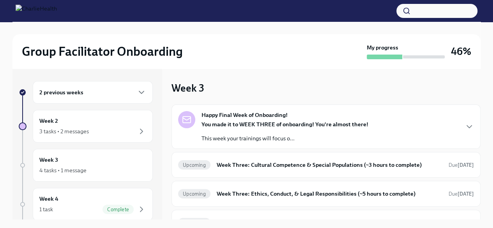
click at [76, 90] on h6 "2 previous weeks" at bounding box center [61, 92] width 44 height 9
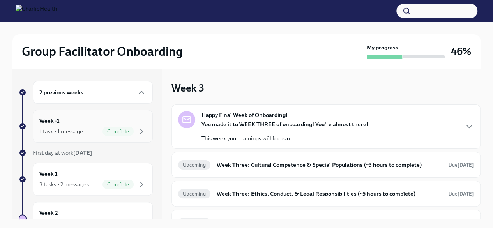
click at [74, 125] on div "Week -1 1 task • 1 message Complete" at bounding box center [92, 125] width 107 height 19
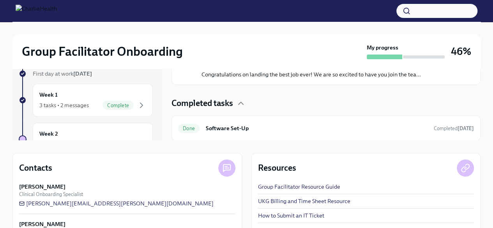
scroll to position [79, 0]
click at [266, 129] on h6 "Software Set-Up" at bounding box center [317, 127] width 222 height 9
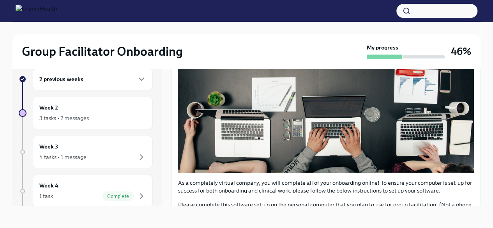
scroll to position [289, 0]
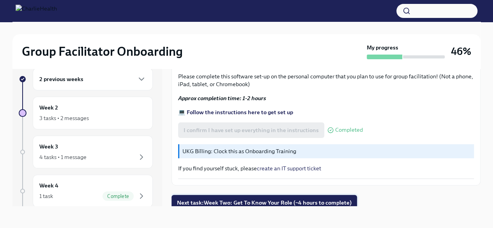
click at [280, 199] on span "Next task : Week Two: Get To Know Your Role (~4 hours to complete)" at bounding box center [264, 203] width 175 height 8
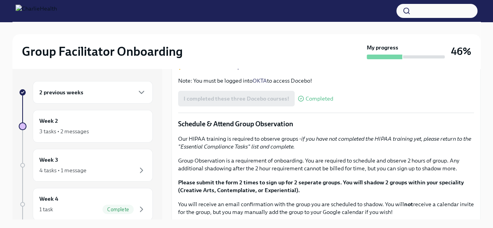
click at [68, 88] on h6 "2 previous weeks" at bounding box center [61, 92] width 44 height 9
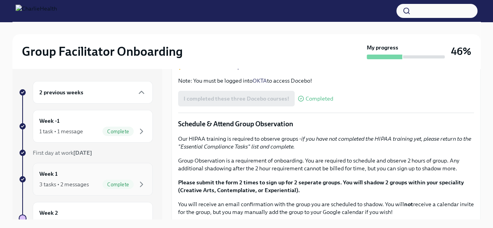
click at [62, 178] on div "Week 1 3 tasks • 2 messages Complete" at bounding box center [92, 178] width 107 height 19
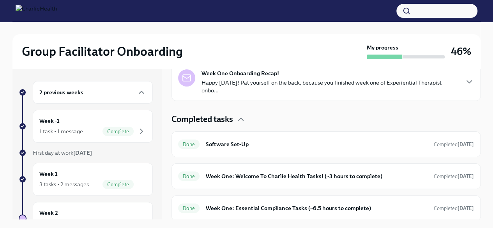
scroll to position [176, 0]
click at [226, 178] on h6 "Week One: Welcome To Charlie Health Tasks! (~3 hours to complete)" at bounding box center [317, 176] width 222 height 9
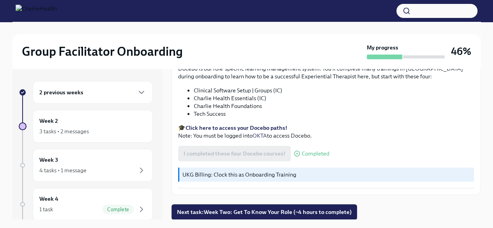
click at [130, 90] on div "2 previous weeks" at bounding box center [92, 92] width 107 height 9
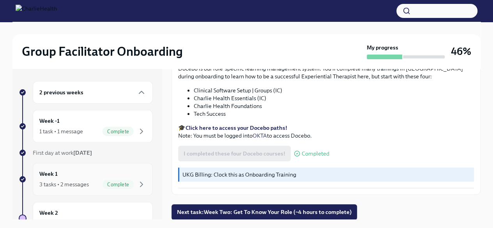
click at [81, 180] on div "3 tasks • 2 messages" at bounding box center [63, 184] width 49 height 8
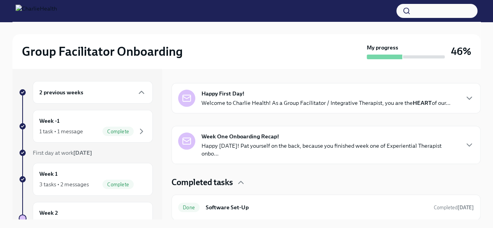
scroll to position [176, 0]
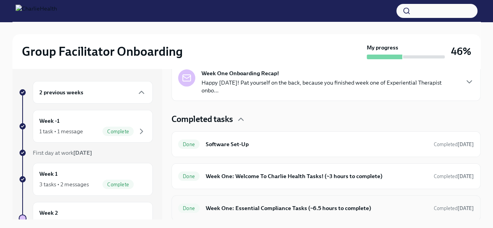
click at [404, 204] on h6 "Week One: Essential Compliance Tasks (~6.5 hours to complete)" at bounding box center [317, 208] width 222 height 9
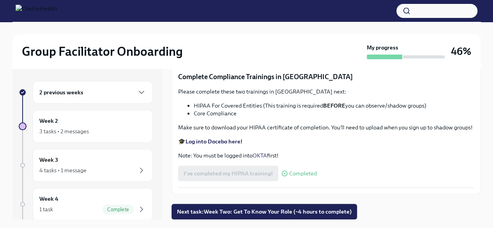
scroll to position [1810, 0]
click at [102, 85] on div "2 previous weeks" at bounding box center [93, 92] width 120 height 23
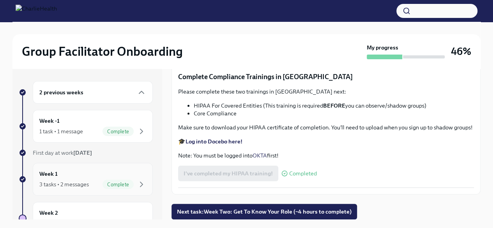
click at [74, 166] on div "Week 1 3 tasks • 2 messages Complete" at bounding box center [93, 179] width 120 height 33
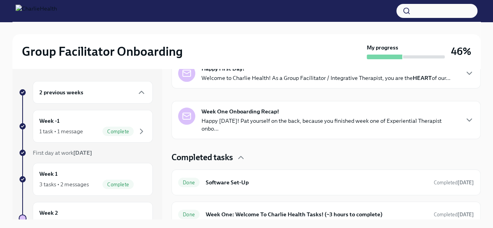
scroll to position [176, 0]
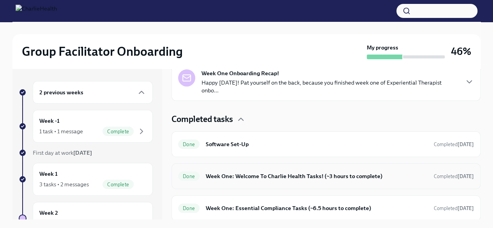
click at [361, 172] on h6 "Week One: Welcome To Charlie Health Tasks! (~3 hours to complete)" at bounding box center [317, 176] width 222 height 9
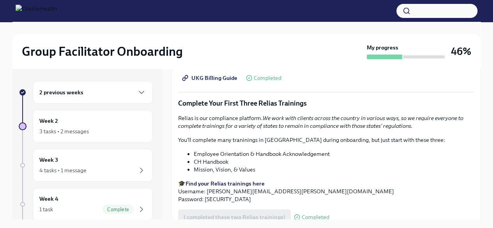
scroll to position [851, 0]
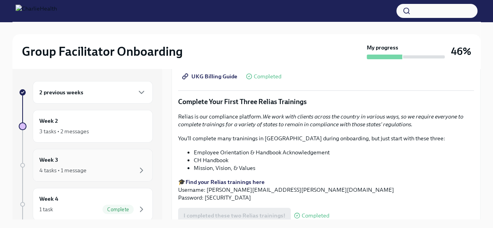
click at [75, 151] on div "Week 3 4 tasks • 1 message" at bounding box center [93, 165] width 120 height 33
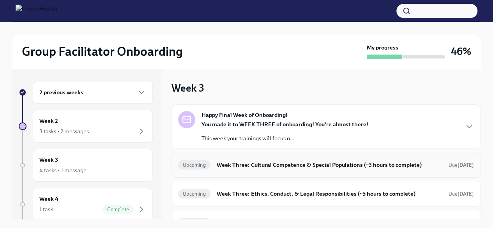
scroll to position [0, 0]
click at [56, 125] on div "Week 2 3 tasks • 2 messages" at bounding box center [92, 125] width 107 height 19
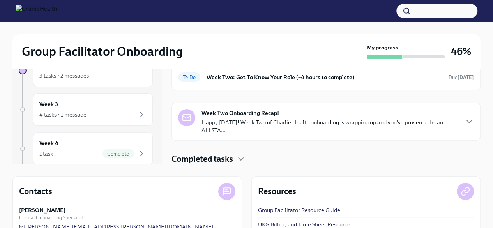
scroll to position [56, 0]
click at [239, 155] on icon "button" at bounding box center [240, 158] width 9 height 9
click at [243, 157] on icon "button" at bounding box center [240, 158] width 5 height 2
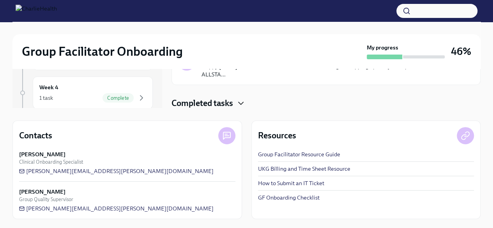
scroll to position [0, 0]
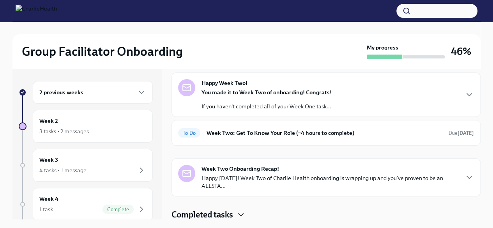
click at [240, 217] on icon "button" at bounding box center [240, 214] width 9 height 9
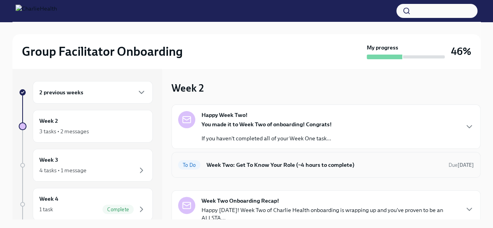
click at [255, 169] on div "To Do Week Two: Get To Know Your Role (~4 hours to complete) Due [DATE]" at bounding box center [326, 165] width 296 height 12
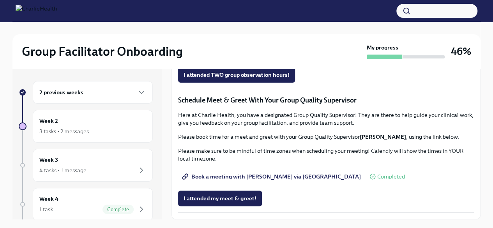
scroll to position [13, 0]
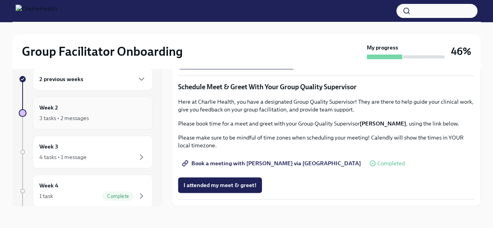
click at [86, 118] on div "3 tasks • 2 messages" at bounding box center [63, 118] width 49 height 8
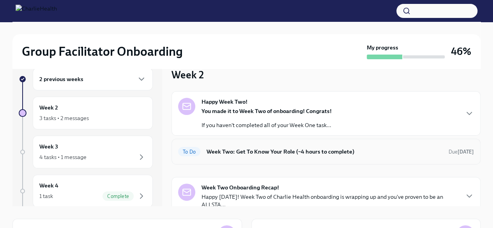
scroll to position [32, 0]
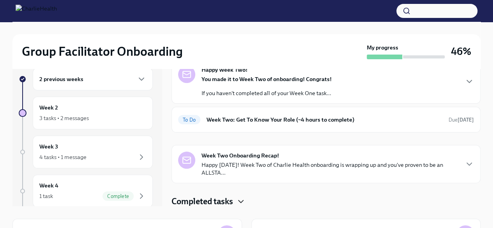
click at [239, 197] on icon "button" at bounding box center [240, 201] width 9 height 9
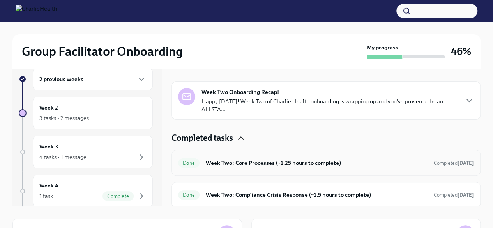
click at [247, 164] on h6 "Week Two: Core Processes (~1.25 hours to complete)" at bounding box center [317, 163] width 222 height 9
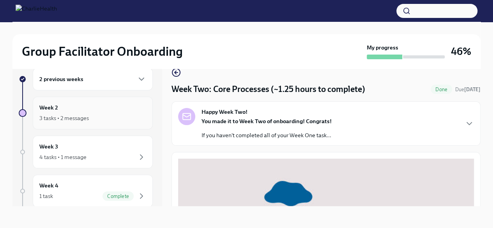
click at [88, 110] on div "Week 2 3 tasks • 2 messages" at bounding box center [92, 112] width 107 height 19
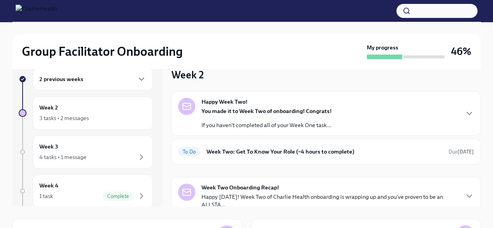
scroll to position [32, 0]
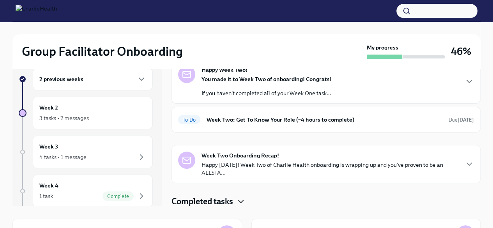
click at [241, 199] on icon "button" at bounding box center [240, 201] width 9 height 9
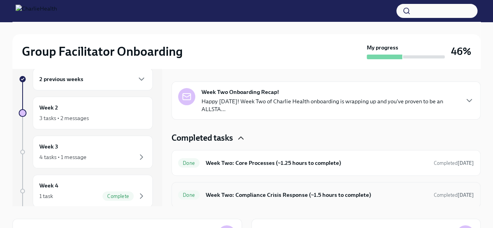
click at [241, 196] on h6 "Week Two: Compliance Crisis Response (~1.5 hours to complete)" at bounding box center [317, 194] width 222 height 9
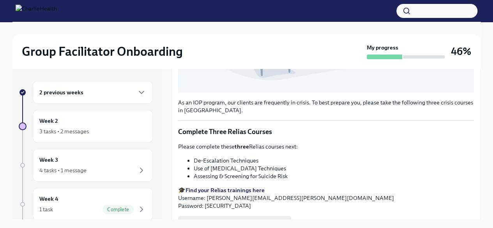
scroll to position [298, 0]
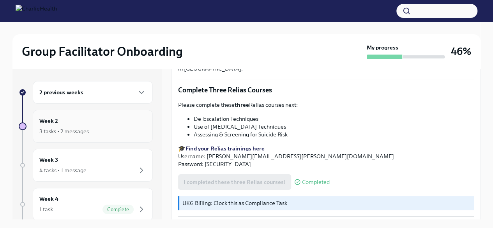
click at [102, 128] on div "3 tasks • 2 messages" at bounding box center [92, 131] width 107 height 9
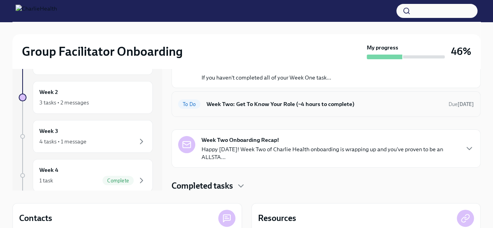
scroll to position [28, 0]
click at [75, 123] on div "Week 3 4 tasks • 1 message" at bounding box center [93, 136] width 120 height 33
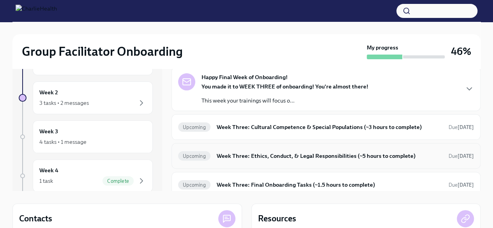
scroll to position [9, 0]
click at [287, 123] on h6 "Week Three: Cultural Competence & Special Populations (~3 hours to complete)" at bounding box center [330, 127] width 226 height 9
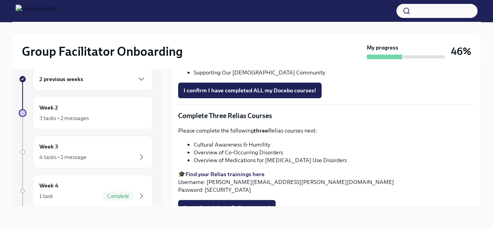
scroll to position [578, 0]
